Goal: Communication & Community: Answer question/provide support

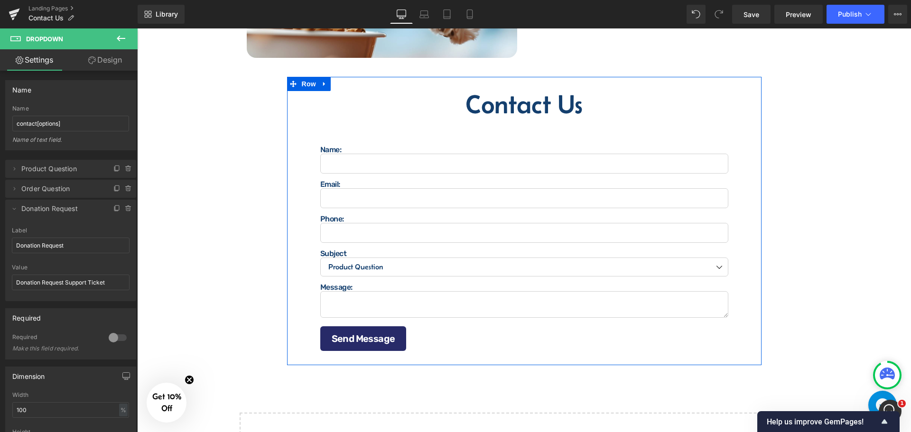
scroll to position [326, 0]
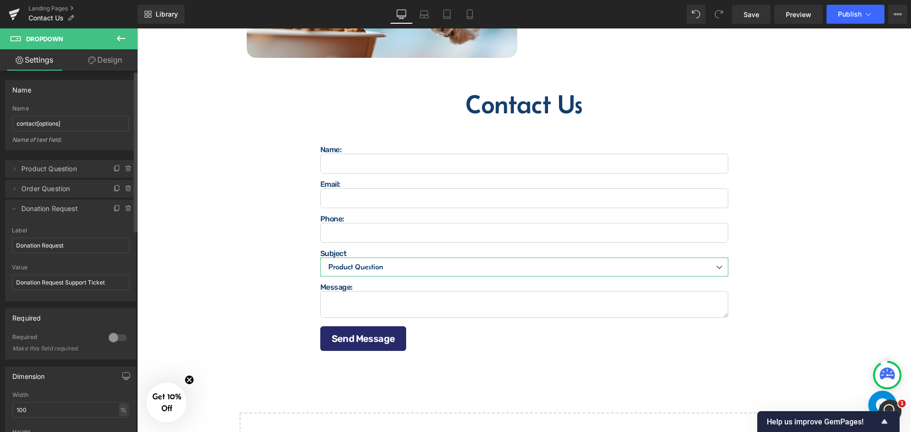
click at [98, 221] on li "Delete Cancel Donation Request Donation Request Label Donation Request Donation…" at bounding box center [70, 251] width 131 height 102
click at [113, 210] on icon at bounding box center [117, 209] width 8 height 8
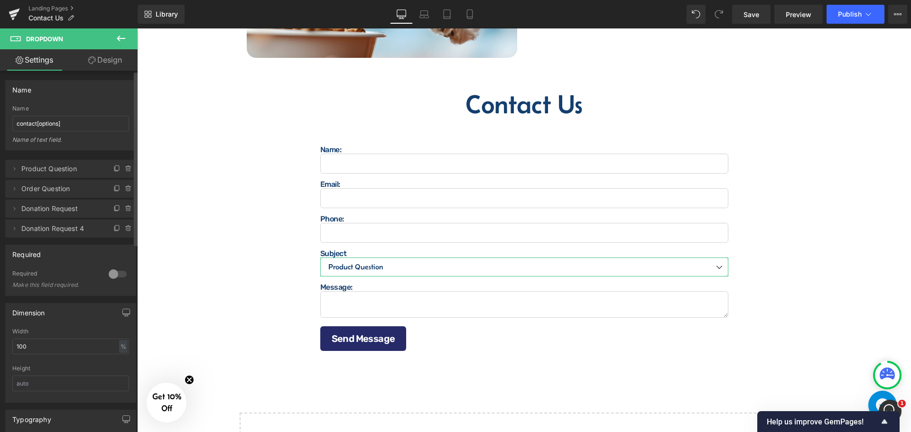
click at [82, 226] on span "Donation Request 4" at bounding box center [61, 229] width 80 height 18
click at [15, 227] on icon at bounding box center [14, 229] width 8 height 8
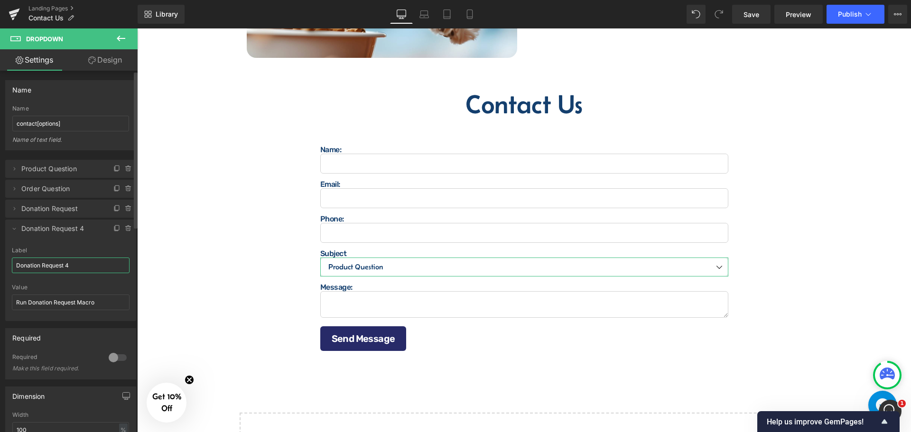
click at [82, 260] on input "Donation Request 4" at bounding box center [71, 266] width 118 height 16
type input "General"
click at [15, 228] on icon at bounding box center [14, 229] width 8 height 8
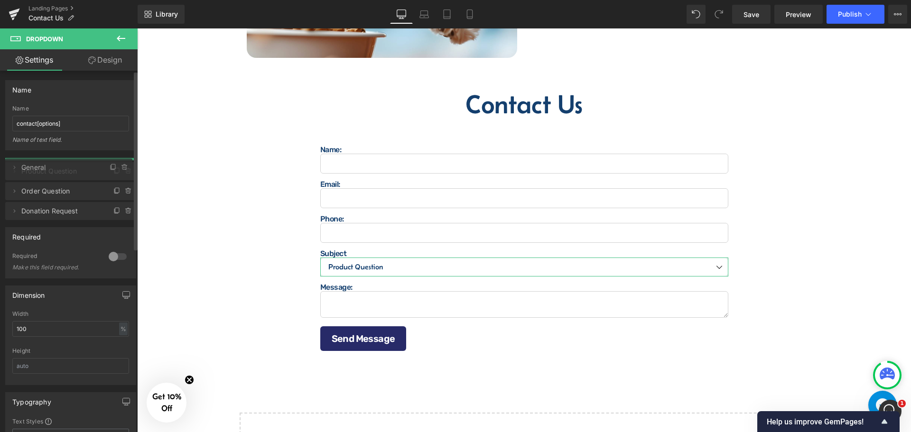
drag, startPoint x: 38, startPoint y: 225, endPoint x: 49, endPoint y: 164, distance: 62.7
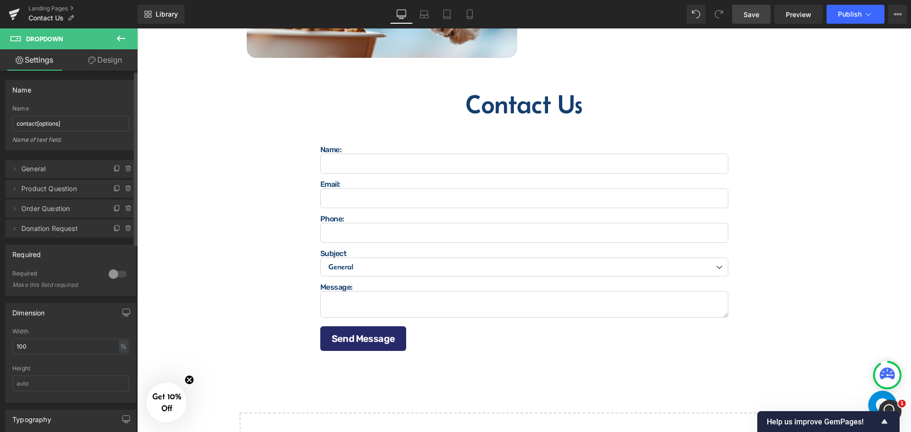
click at [745, 10] on span "Save" at bounding box center [752, 14] width 16 height 10
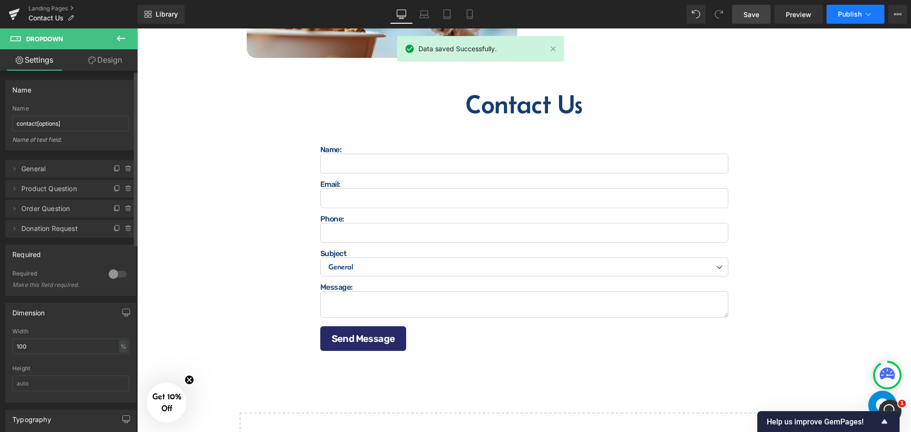
click at [852, 12] on span "Publish" at bounding box center [850, 14] width 24 height 8
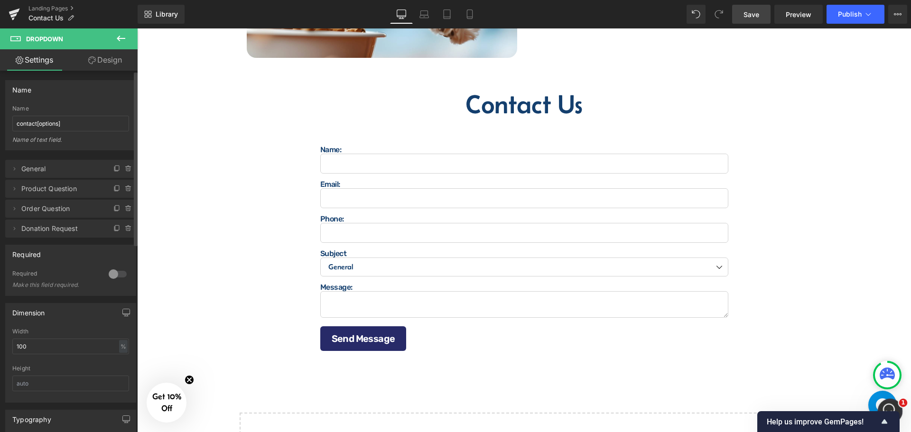
click at [886, 407] on icon "Open Intercom Messenger" at bounding box center [889, 410] width 16 height 16
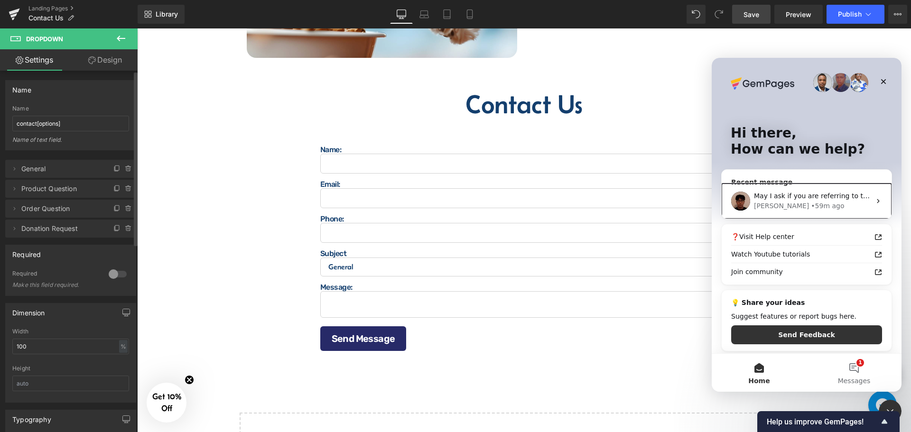
click at [805, 196] on span "May I ask if you are referring to this subject line?" at bounding box center [835, 196] width 162 height 8
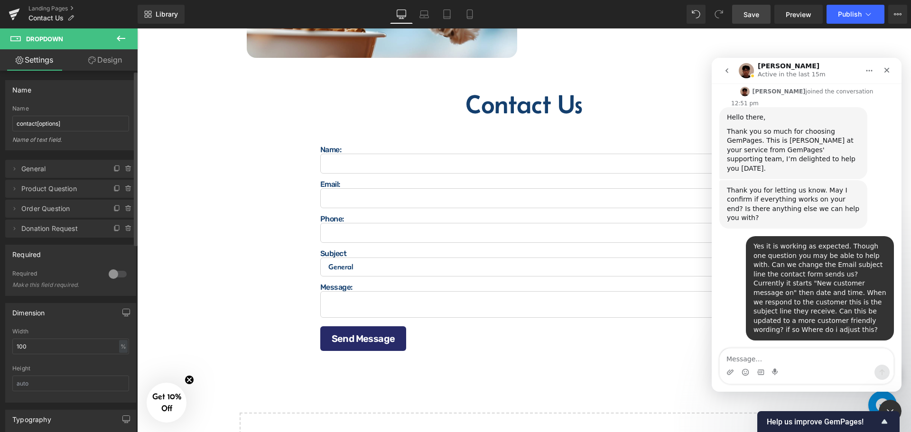
click at [786, 373] on img "Kyle says…" at bounding box center [790, 380] width 127 height 15
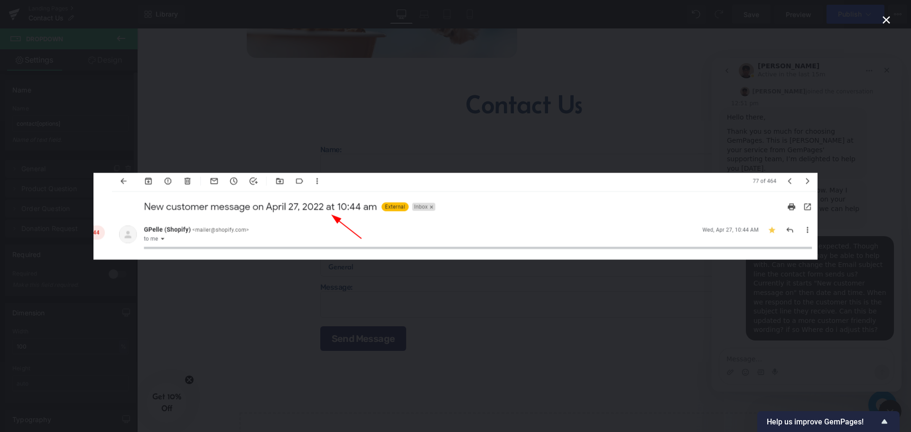
scroll to position [0, 0]
click at [766, 251] on img "Close" at bounding box center [455, 216] width 724 height 87
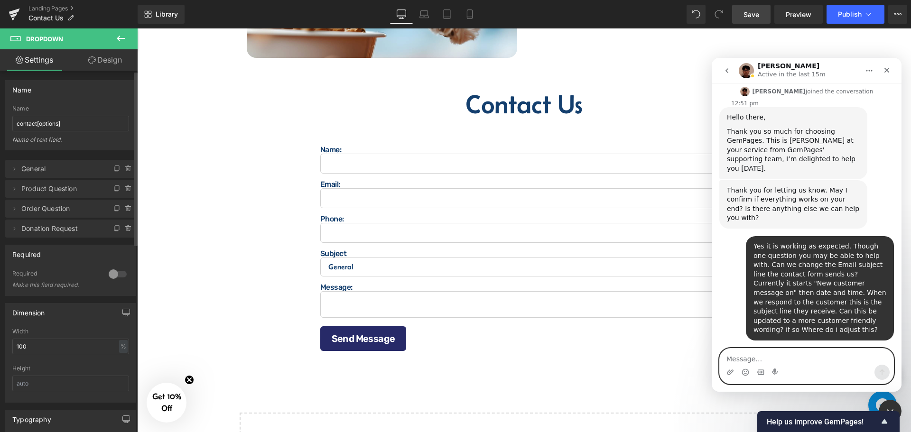
click at [760, 353] on textarea "Message…" at bounding box center [807, 357] width 174 height 16
type textarea "Yes that is what I am referring to"
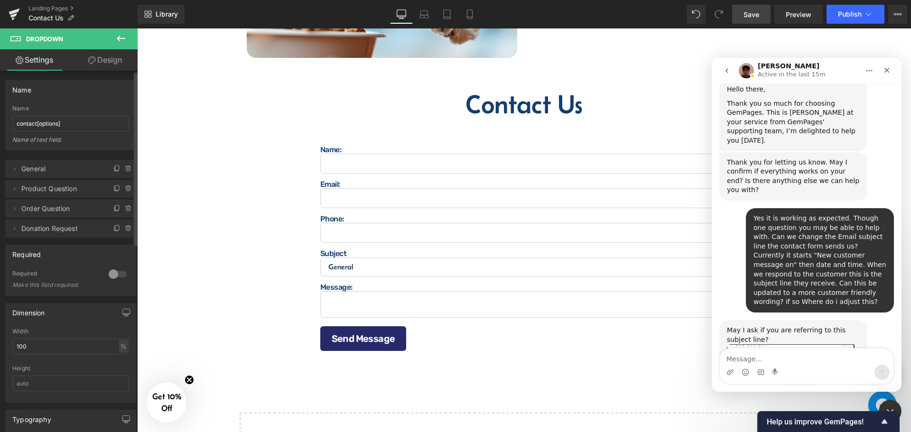
click at [759, 345] on img "Kyle says…" at bounding box center [790, 352] width 127 height 15
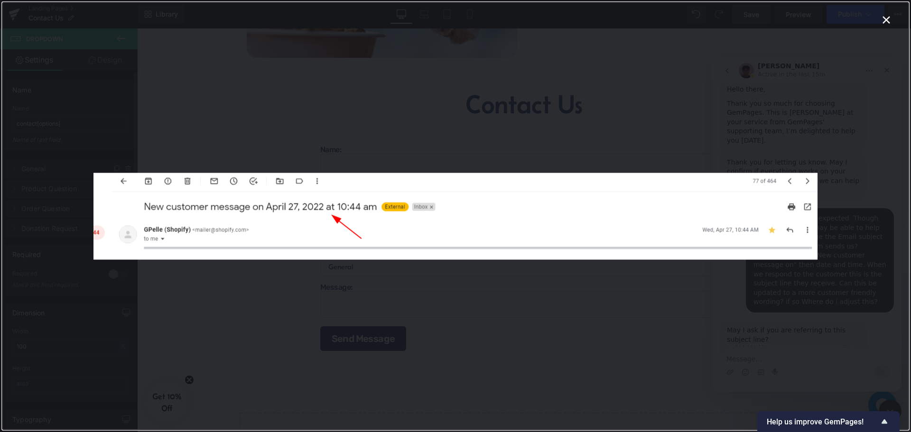
click at [769, 299] on div "Intercom messenger" at bounding box center [455, 216] width 911 height 432
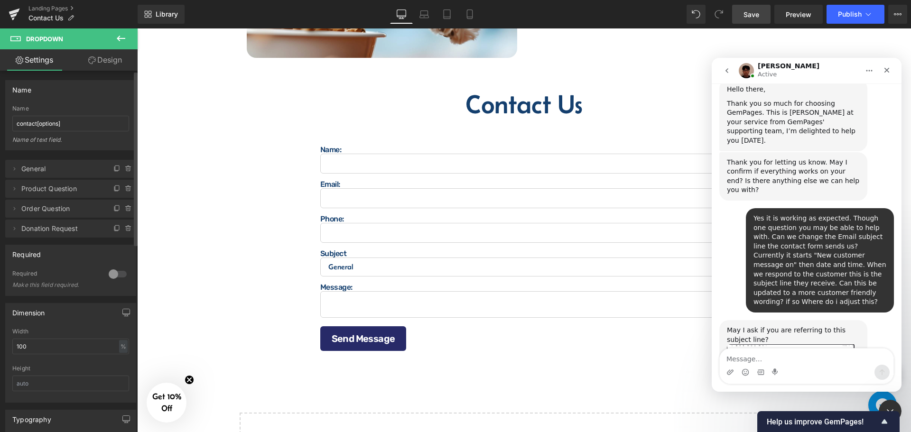
scroll to position [406, 0]
